Goal: Submit feedback/report problem

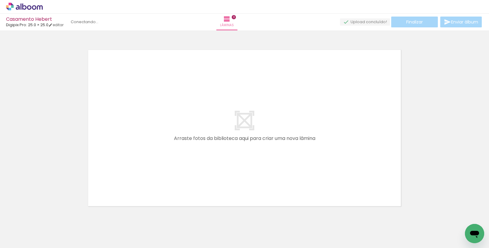
scroll to position [17, 0]
